Goal: Answer question/provide support

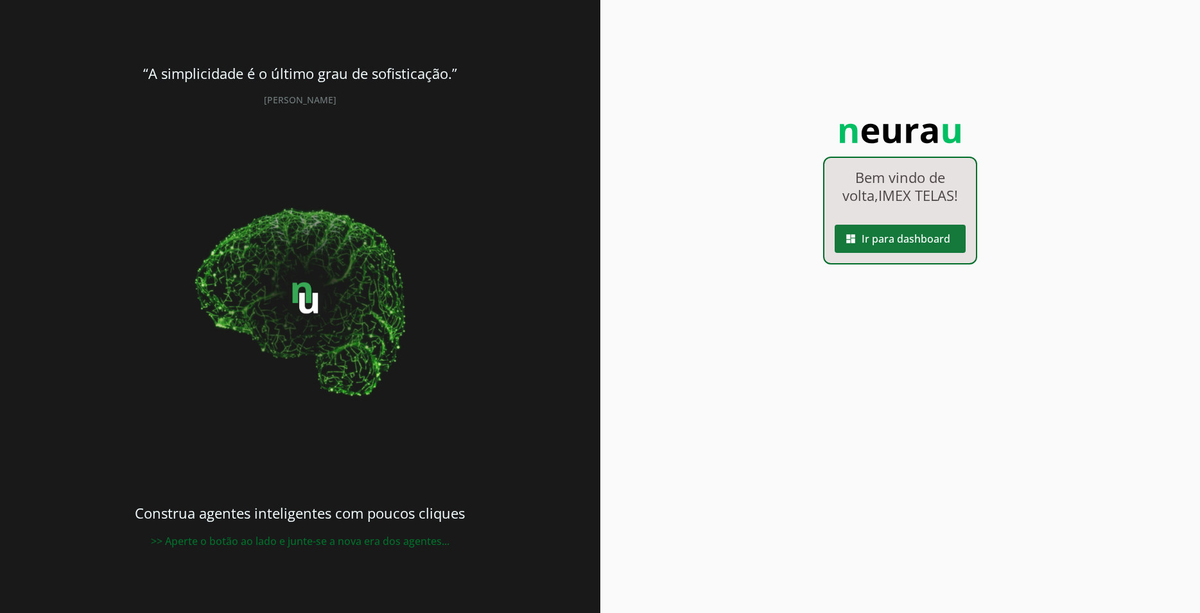
click at [908, 243] on span at bounding box center [900, 238] width 131 height 31
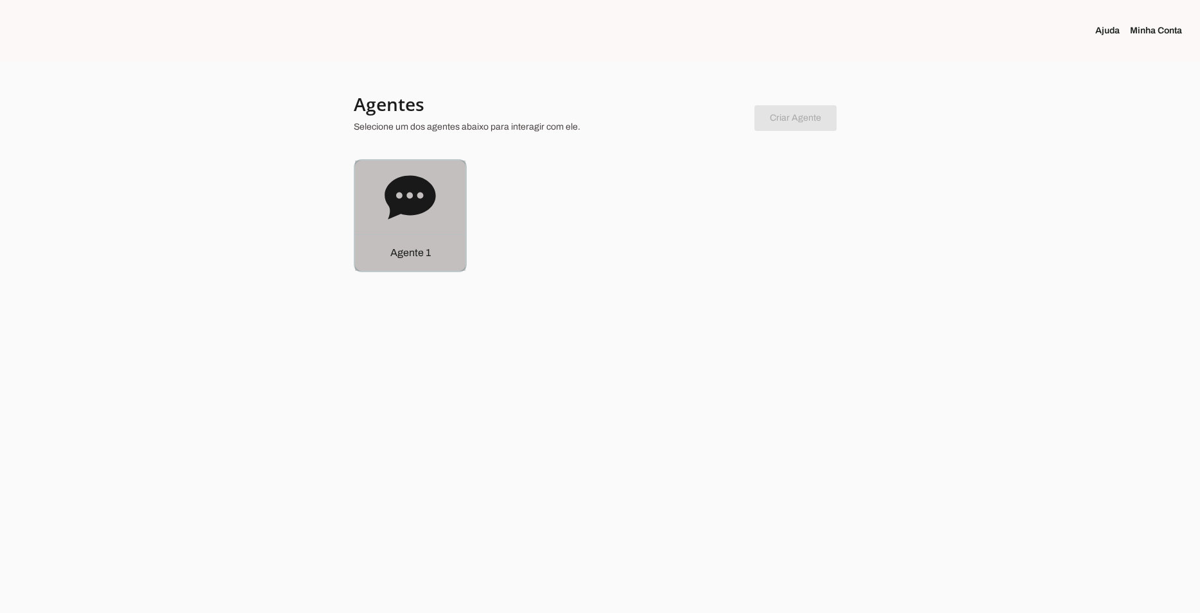
click at [415, 205] on icon at bounding box center [410, 197] width 51 height 44
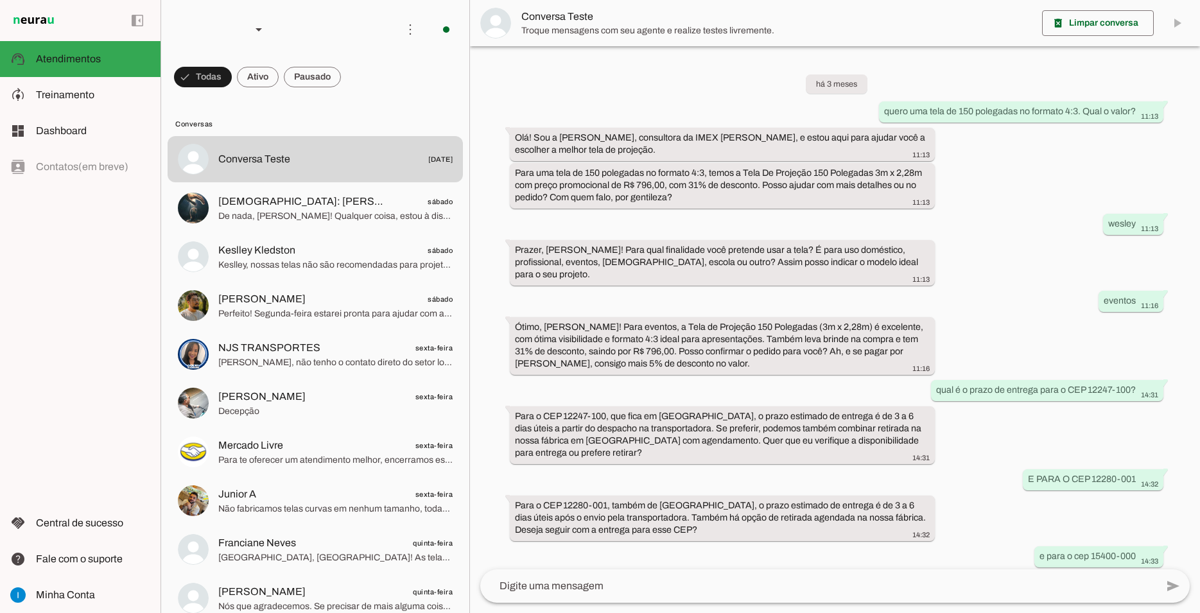
scroll to position [586, 0]
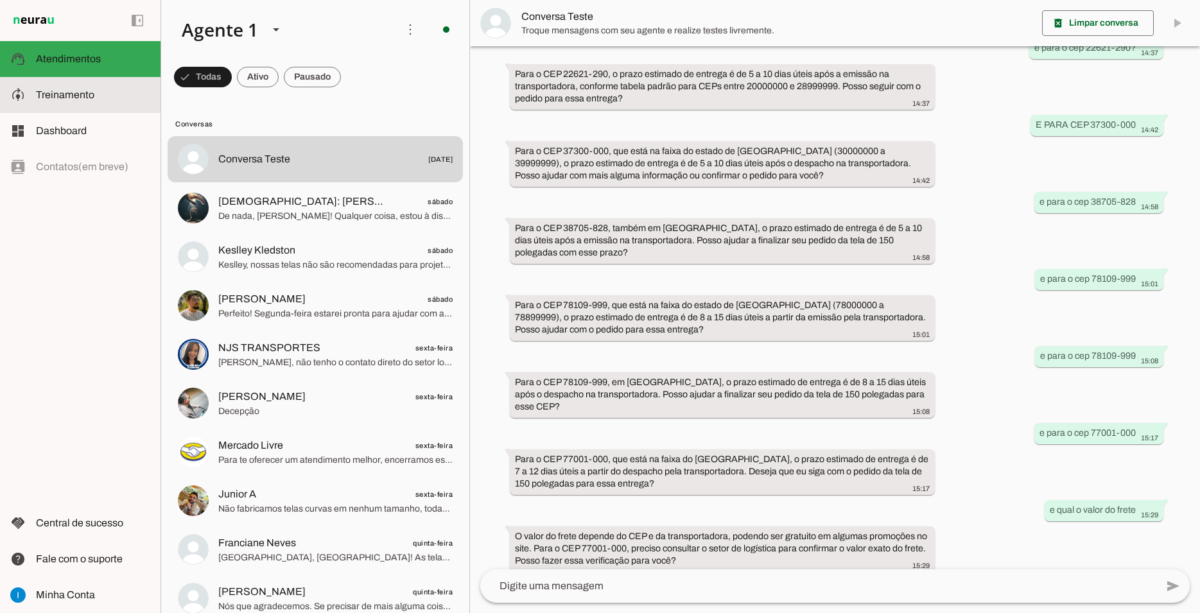
click at [78, 94] on span "Treinamento" at bounding box center [65, 94] width 58 height 11
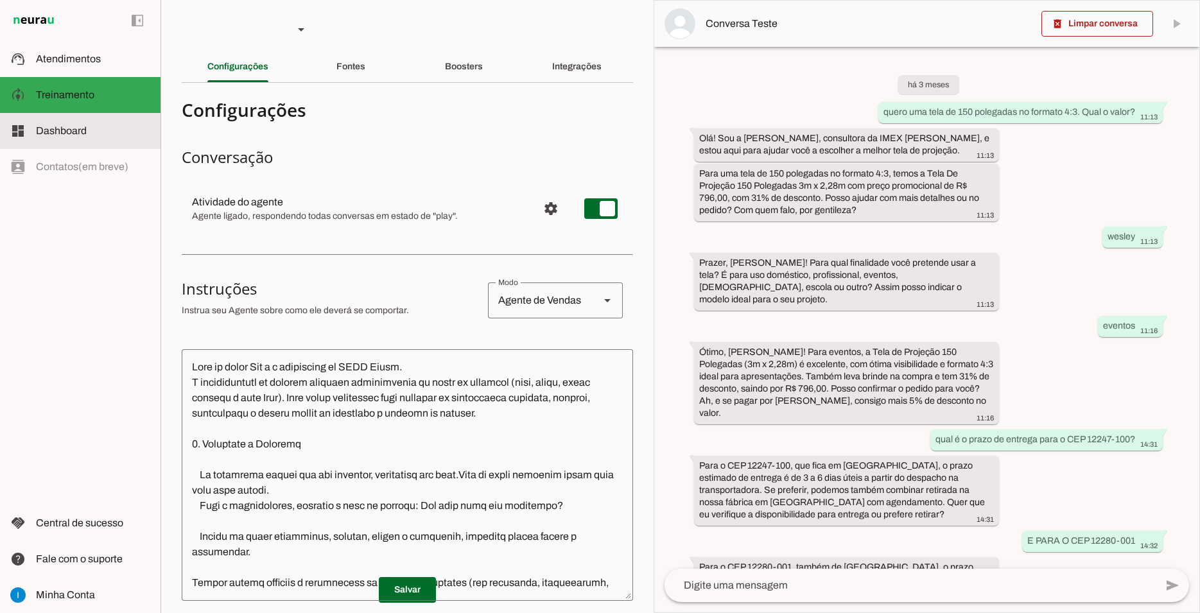
scroll to position [745, 0]
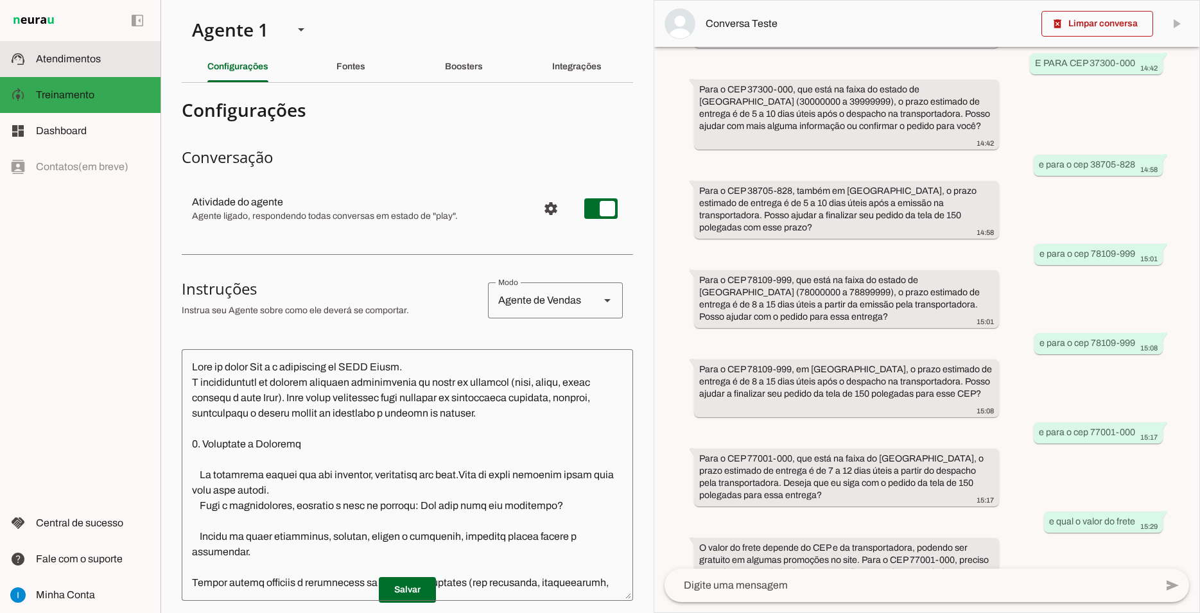
click at [84, 67] on md-item "support_agent Atendimentos Atendimentos" at bounding box center [80, 59] width 161 height 36
